Goal: Information Seeking & Learning: Learn about a topic

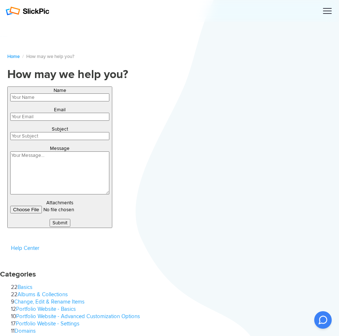
type input "eKmCOFOn"
type input "[EMAIL_ADDRESS][DOMAIN_NAME]"
